Goal: Information Seeking & Learning: Learn about a topic

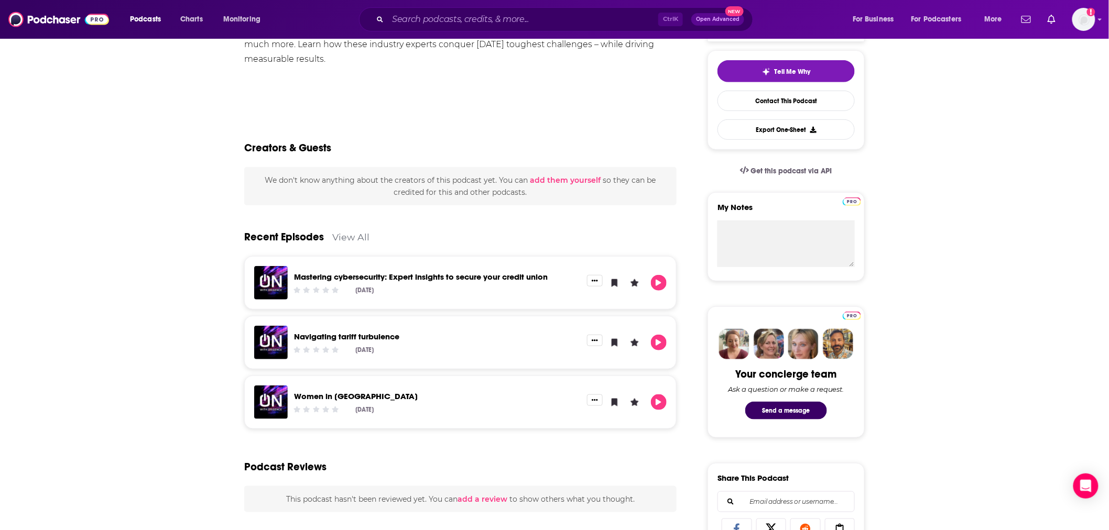
click at [439, 10] on div "Ctrl K Open Advanced New" at bounding box center [556, 19] width 394 height 24
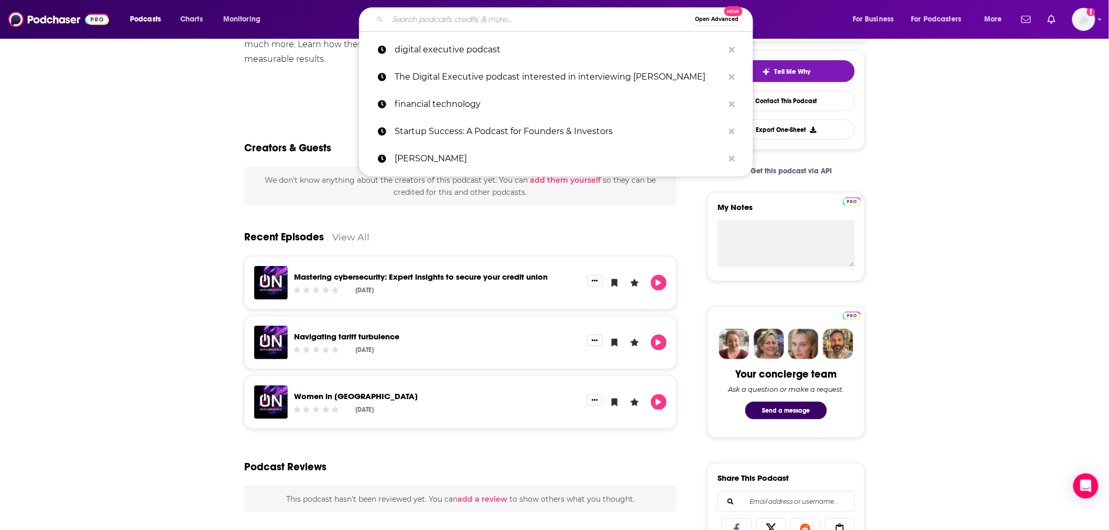
click at [438, 14] on input "Search podcasts, credits, & more..." at bounding box center [539, 19] width 302 height 17
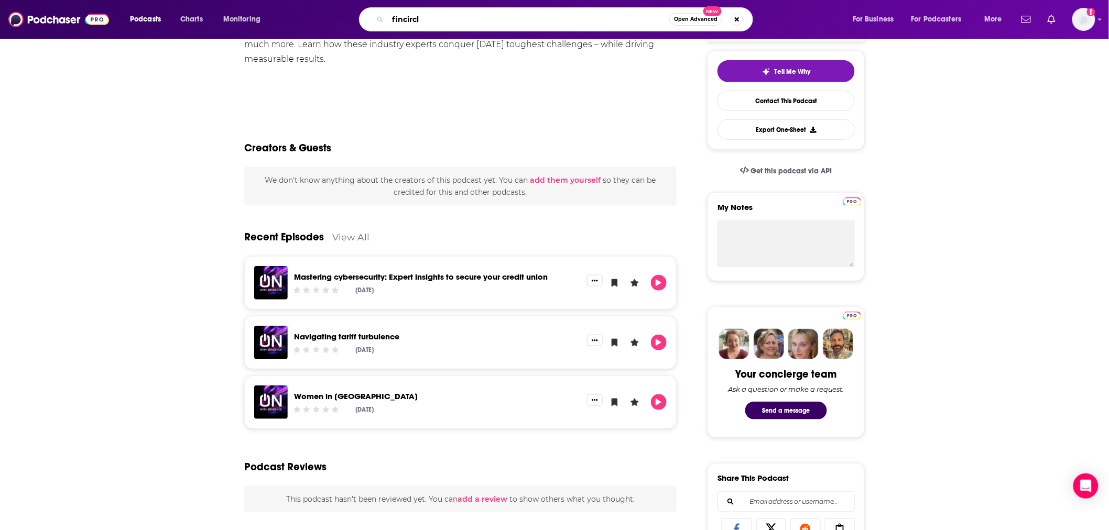
type input "fincirclE"
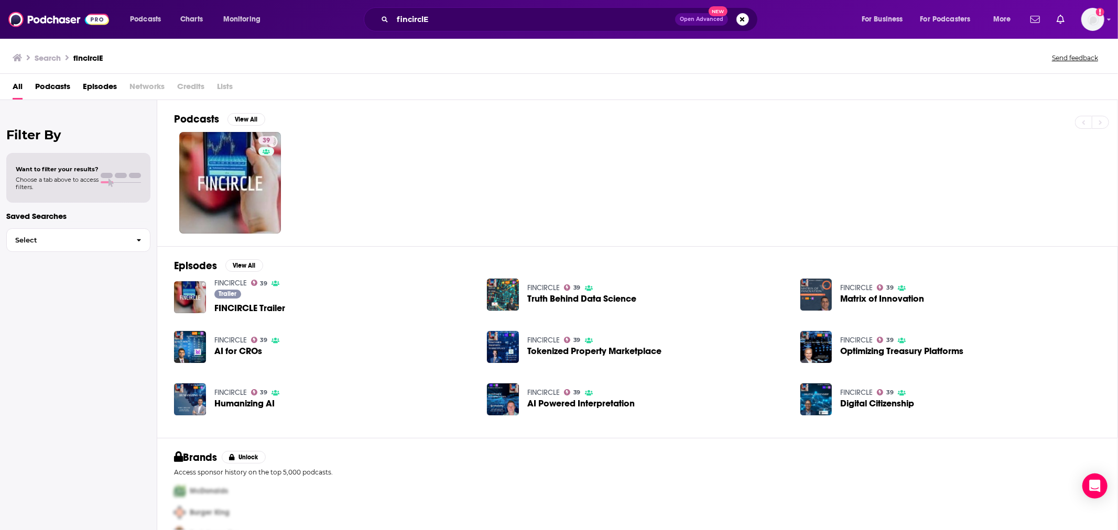
click at [62, 85] on span "Podcasts" at bounding box center [52, 88] width 35 height 21
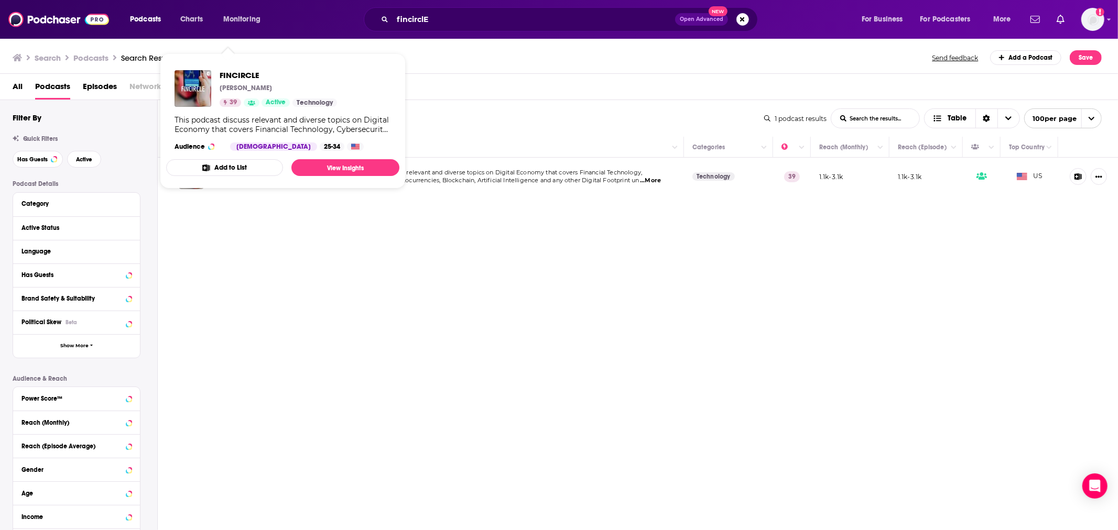
click at [231, 178] on span "FINCIRCLE [PERSON_NAME] 39 Active Technology This podcast discuss relevant and …" at bounding box center [282, 121] width 233 height 118
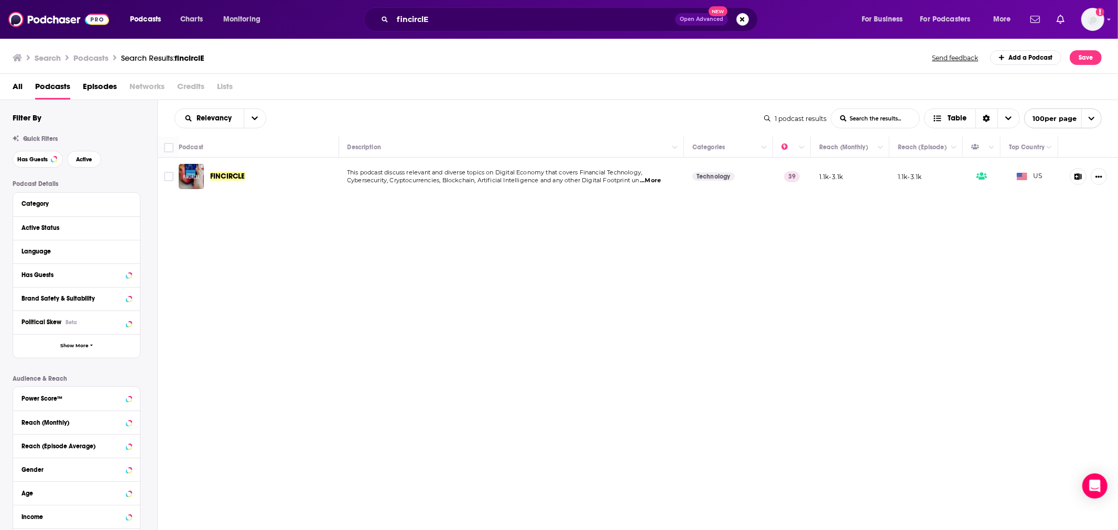
click at [653, 179] on span "...More" at bounding box center [650, 181] width 21 height 8
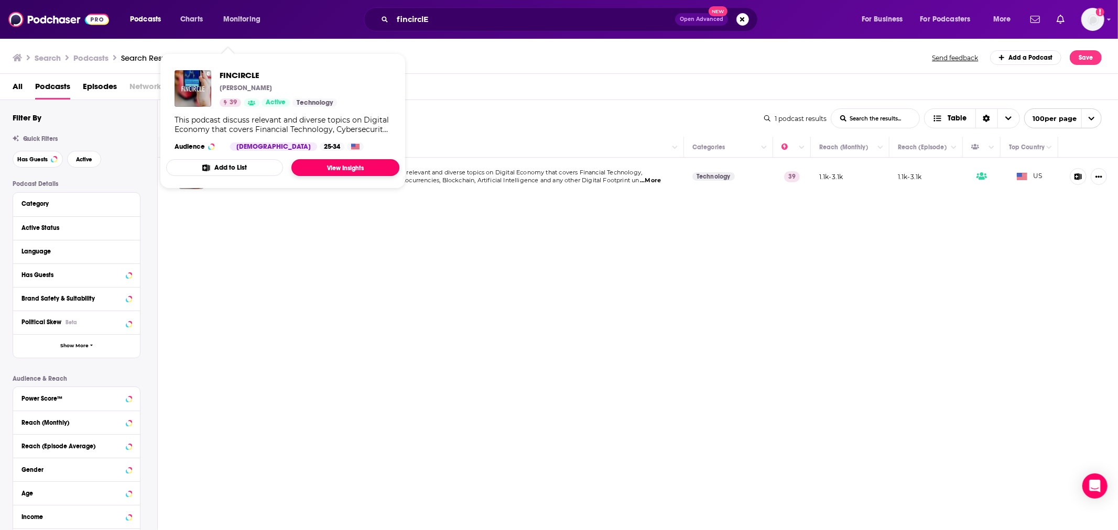
click at [339, 172] on link "View Insights" at bounding box center [345, 167] width 108 height 17
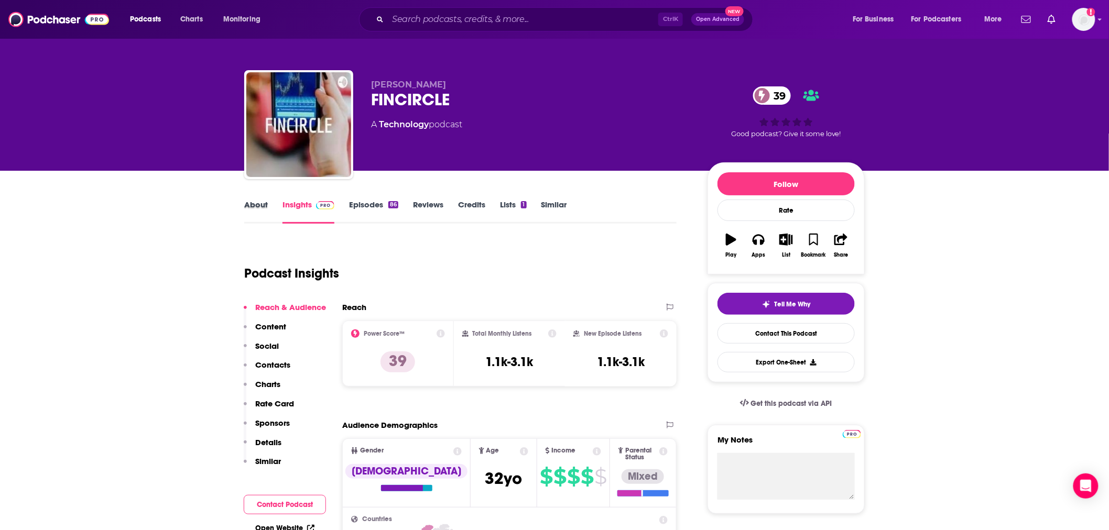
click at [271, 211] on div "About" at bounding box center [263, 212] width 38 height 24
click at [261, 205] on link "About" at bounding box center [256, 212] width 24 height 24
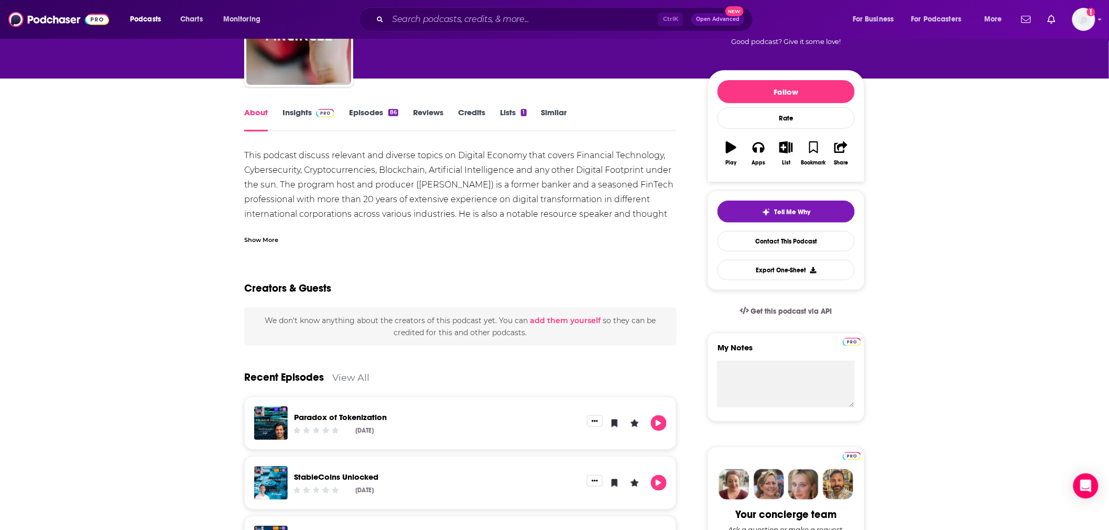
scroll to position [58, 0]
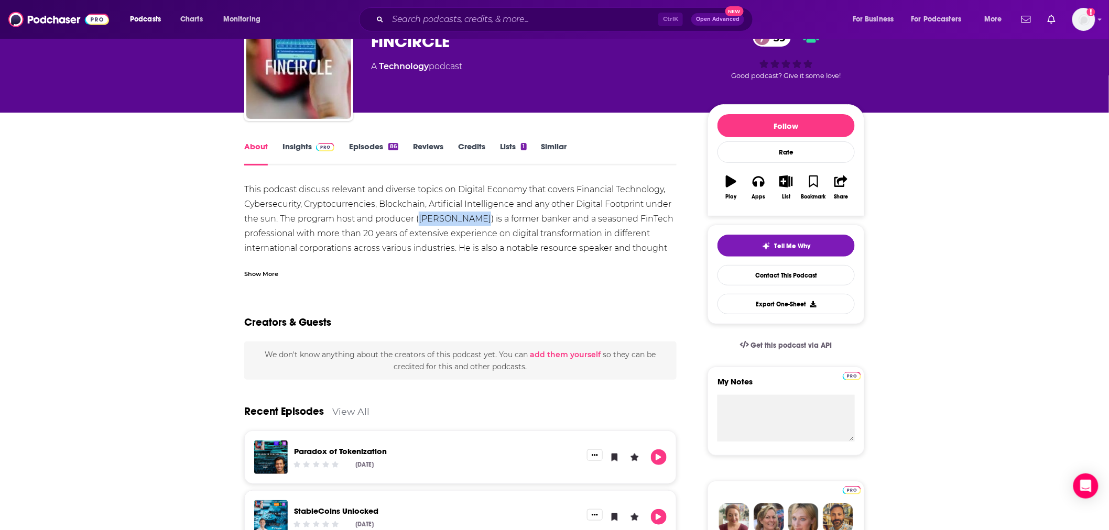
drag, startPoint x: 419, startPoint y: 216, endPoint x: 478, endPoint y: 221, distance: 58.4
click at [478, 221] on div "This podcast discuss relevant and diverse topics on Digital Economy that covers…" at bounding box center [460, 226] width 432 height 88
copy div "[PERSON_NAME]"
click at [312, 146] on span at bounding box center [323, 147] width 23 height 10
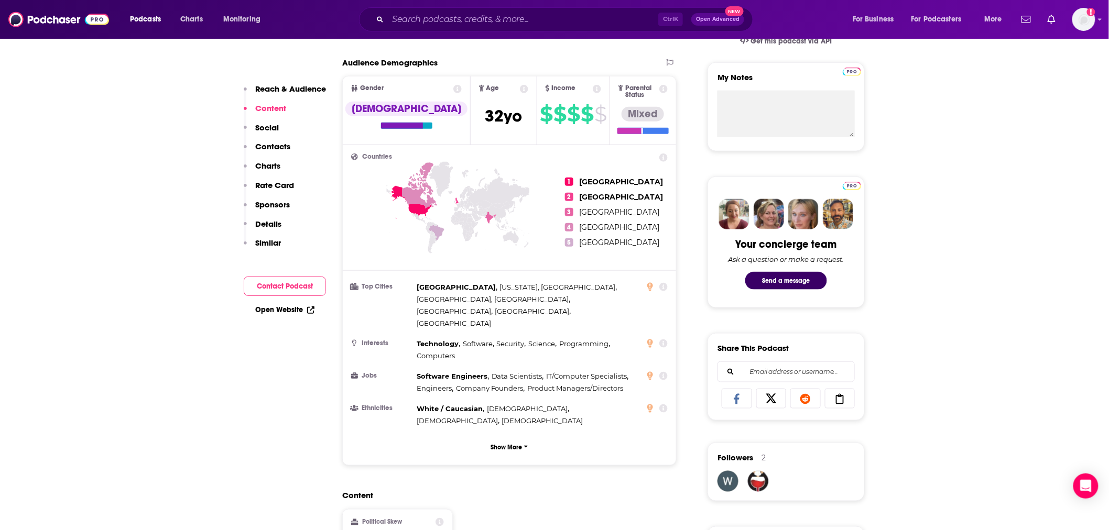
scroll to position [349, 0]
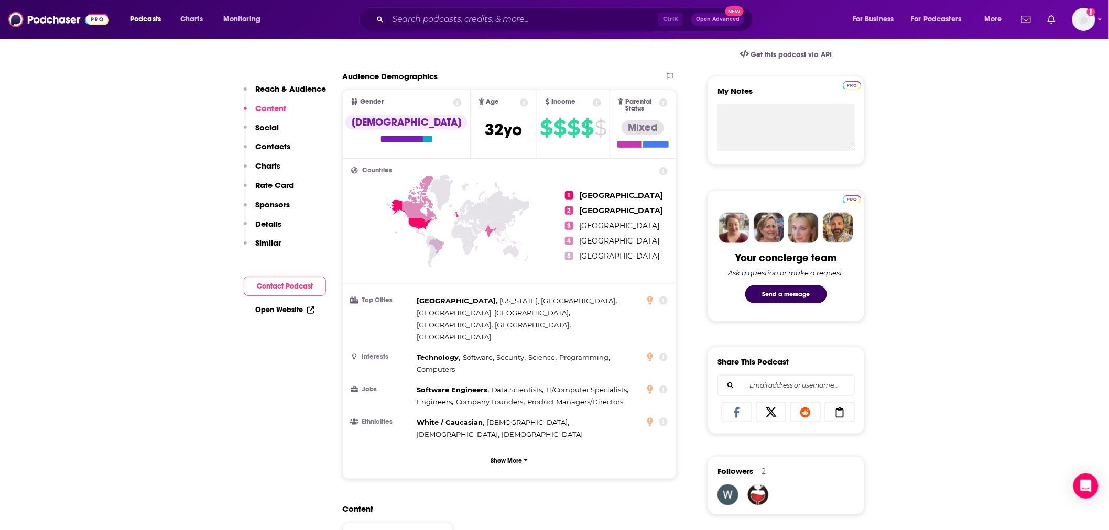
click at [285, 312] on link "Open Website" at bounding box center [284, 310] width 59 height 9
